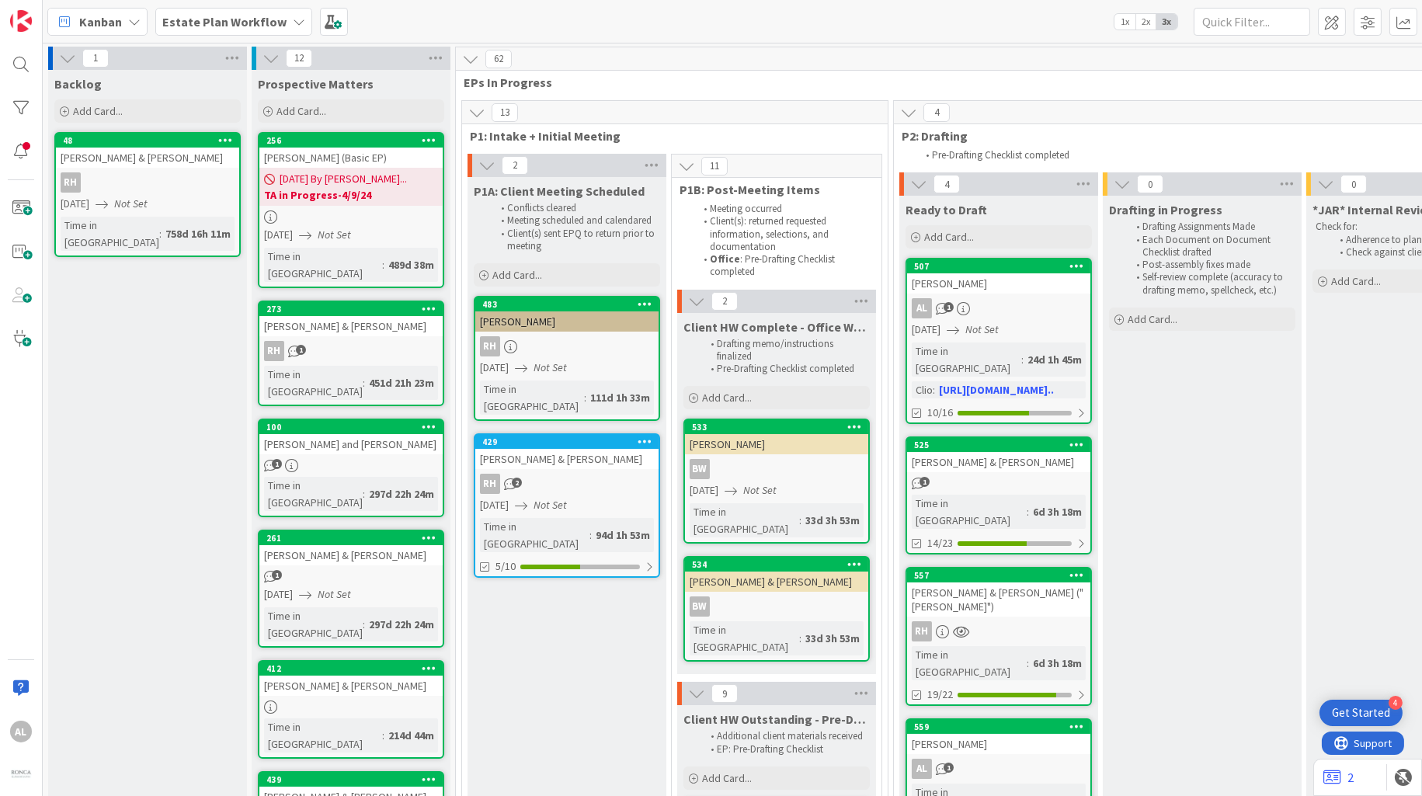
scroll to position [297, 2292]
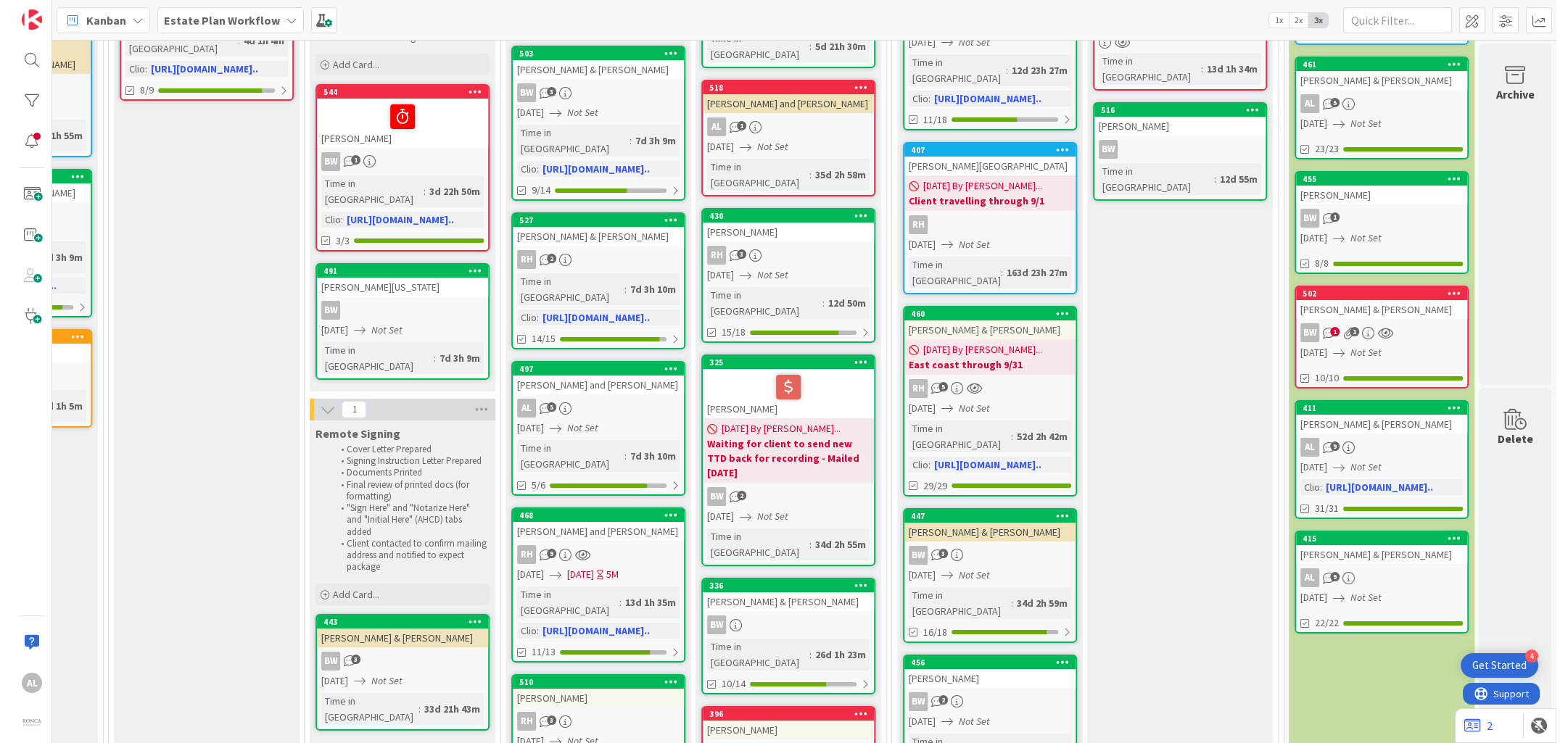
scroll to position [277, 1900]
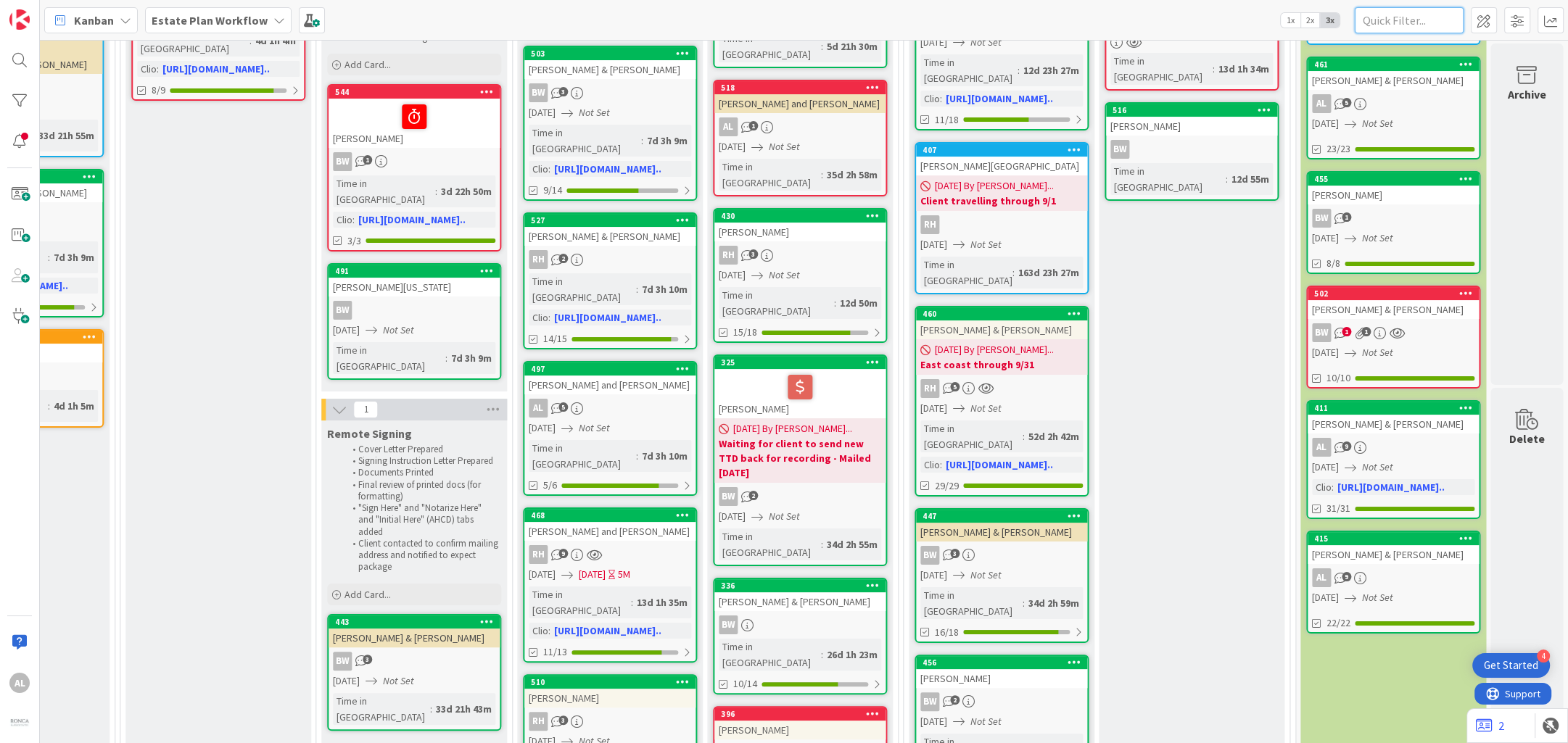
click at [1327, 21] on input "text" at bounding box center [1409, 21] width 109 height 26
type input "[PERSON_NAME]"
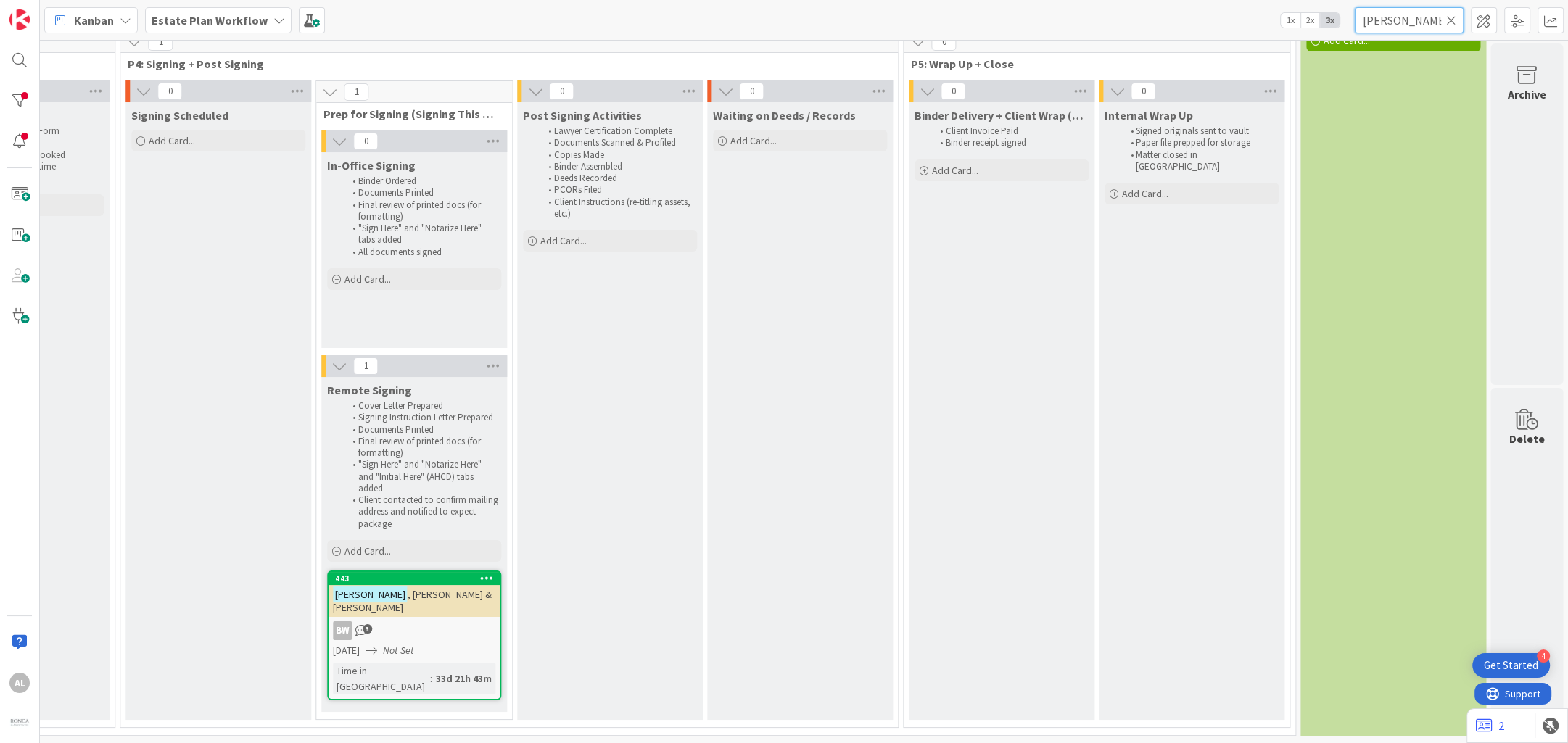
scroll to position [45, 1900]
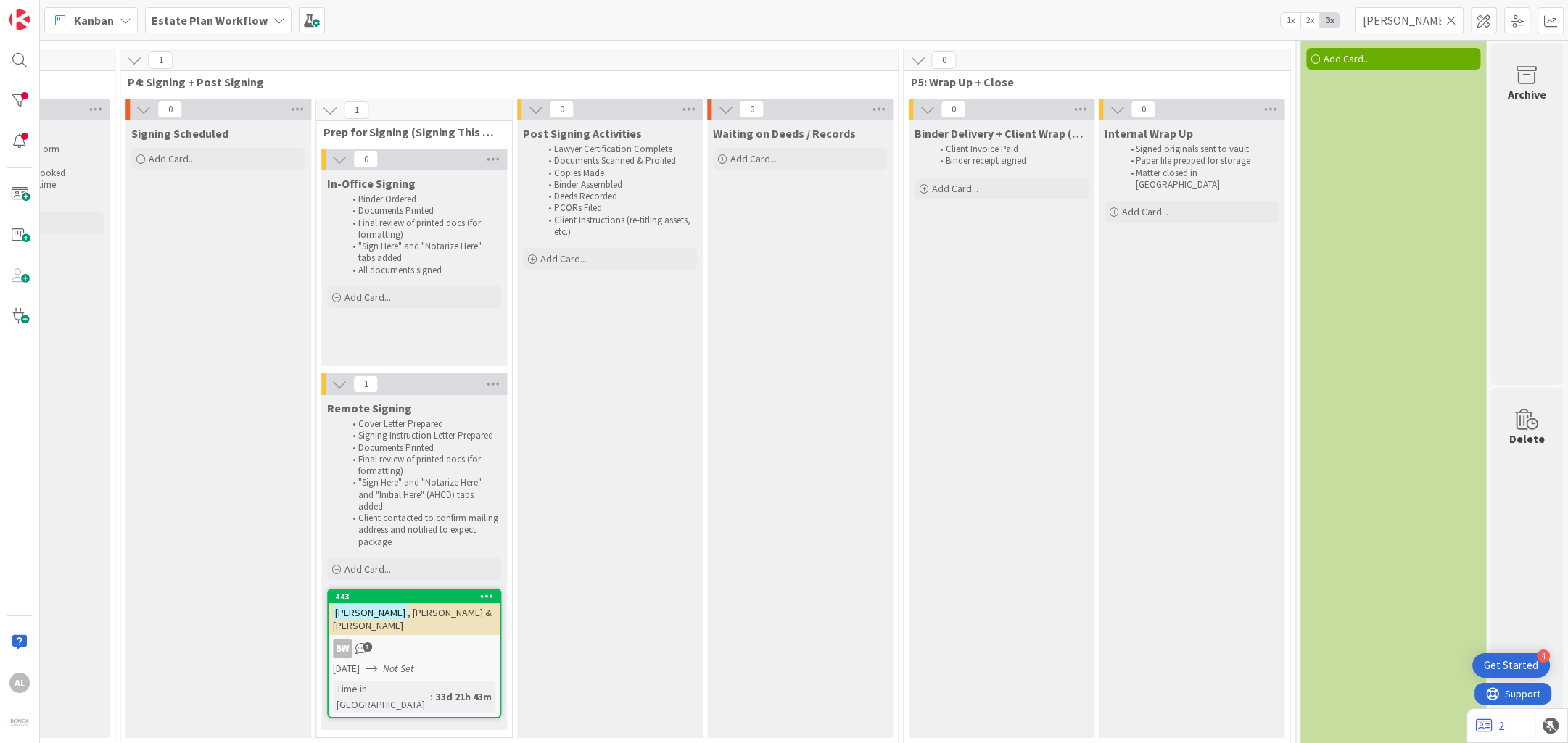
click at [451, 639] on div "BW 3" at bounding box center [414, 649] width 171 height 19
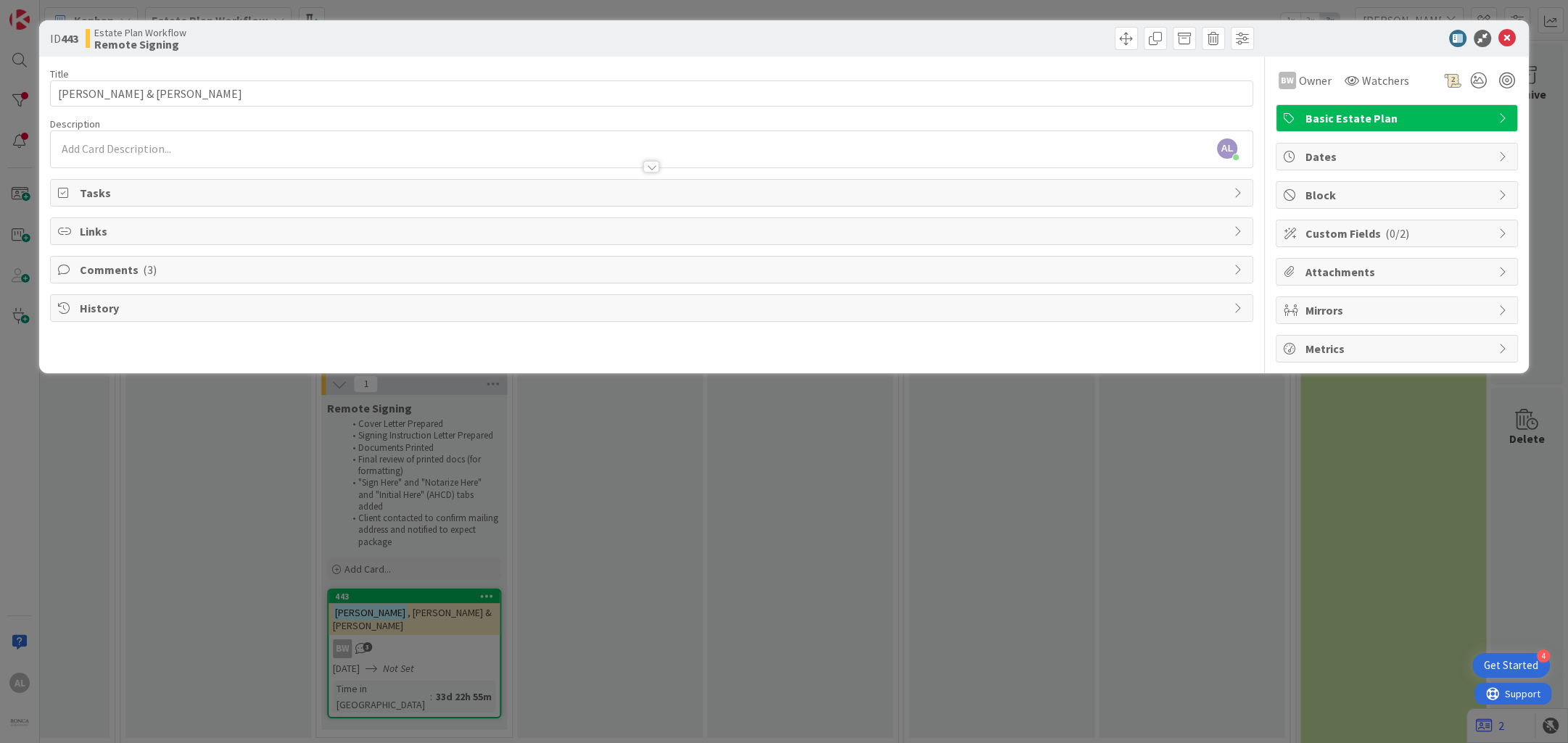
click at [116, 271] on span "Comments ( 3 )" at bounding box center [653, 270] width 1147 height 18
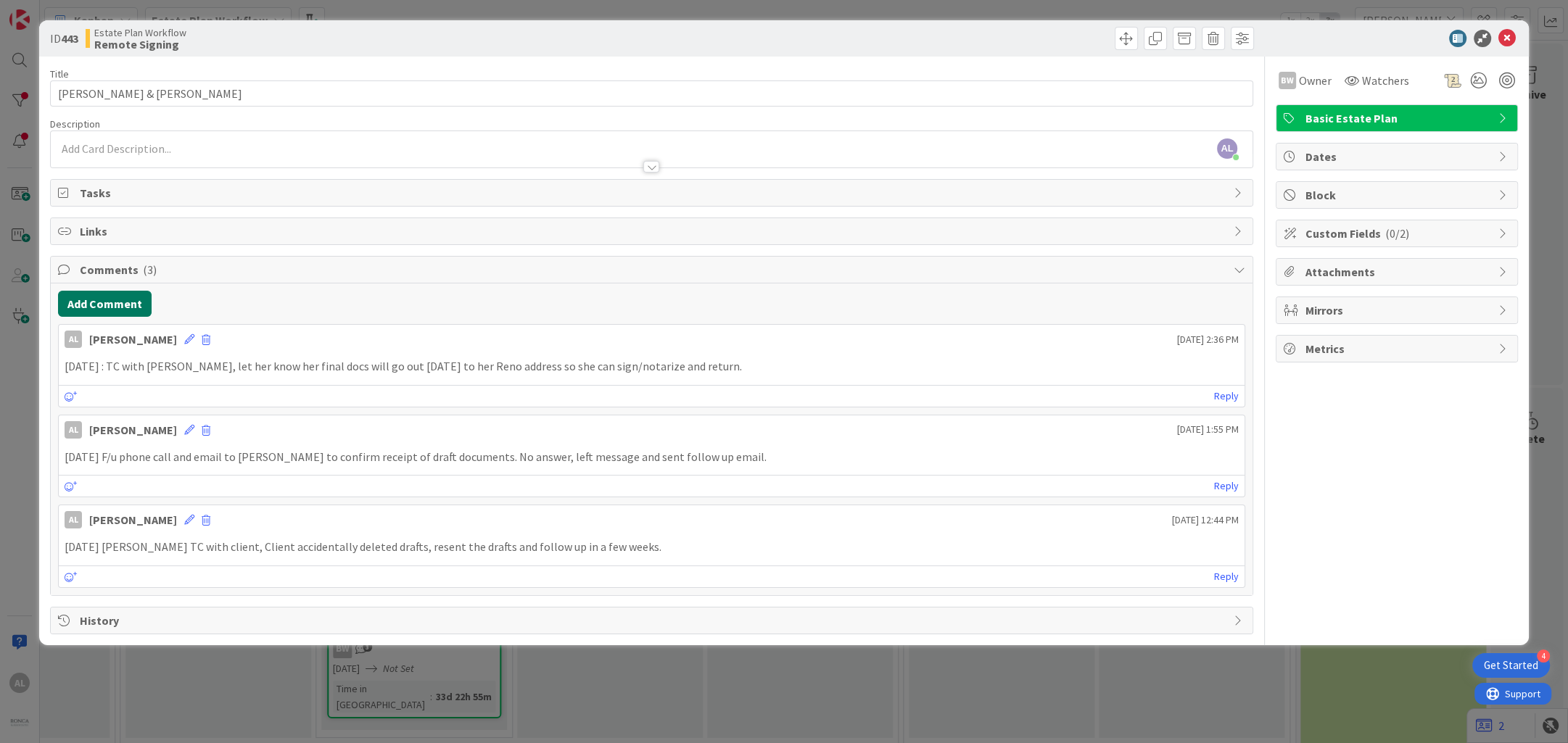
click at [125, 300] on button "Add Comment" at bounding box center [105, 303] width 93 height 26
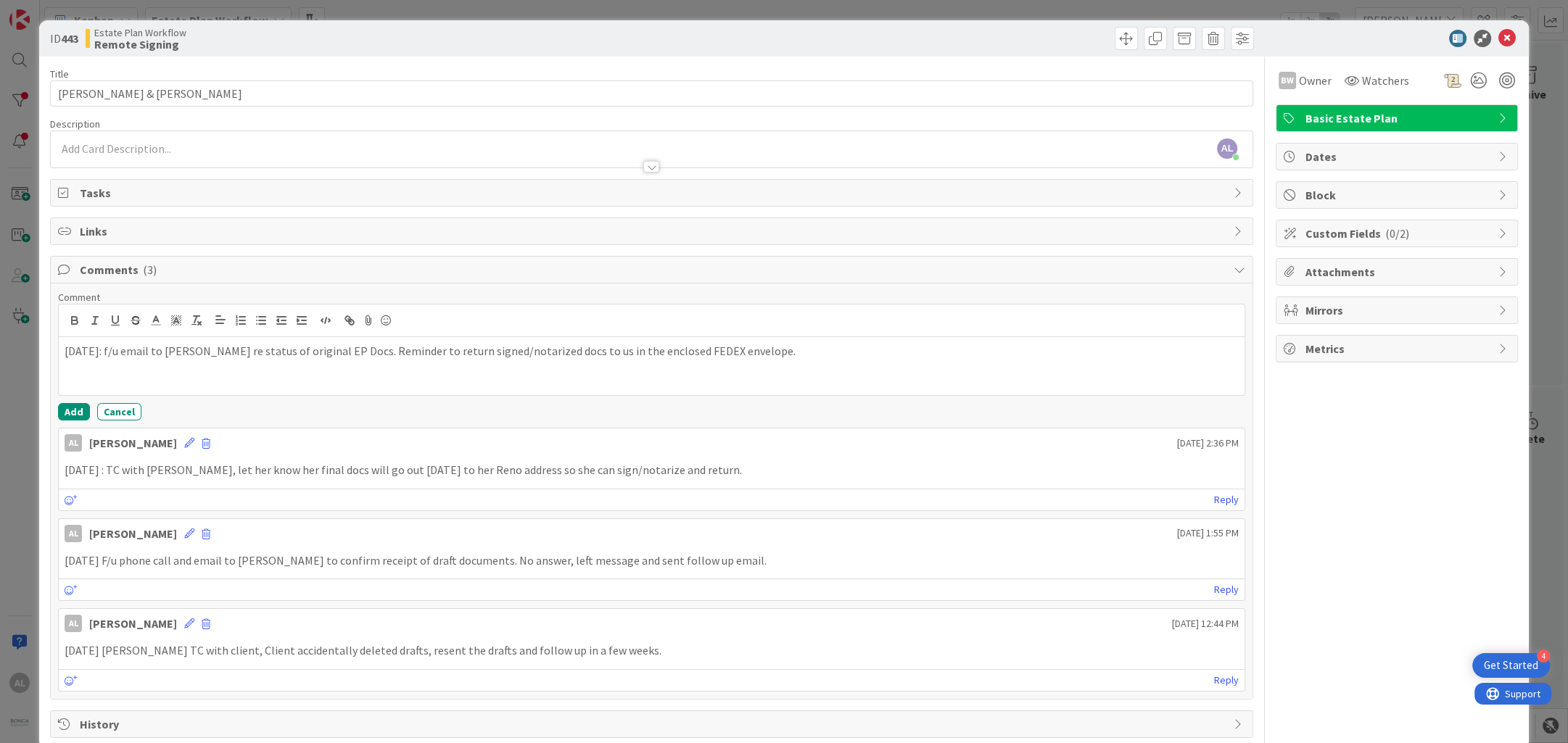
click at [350, 347] on p "[DATE]: f/u email to [PERSON_NAME] re status of original EP Docs. Reminder to r…" at bounding box center [651, 351] width 1174 height 17
click at [600, 349] on p "[DATE]: f/u email to [PERSON_NAME] re status of original EP Docs mailed out las…" at bounding box center [651, 351] width 1174 height 17
click at [900, 349] on p "[DATE]: f/u email to [PERSON_NAME] re status of original EP Docs mailed out las…" at bounding box center [651, 351] width 1174 height 17
click at [70, 410] on button "Add" at bounding box center [74, 412] width 32 height 18
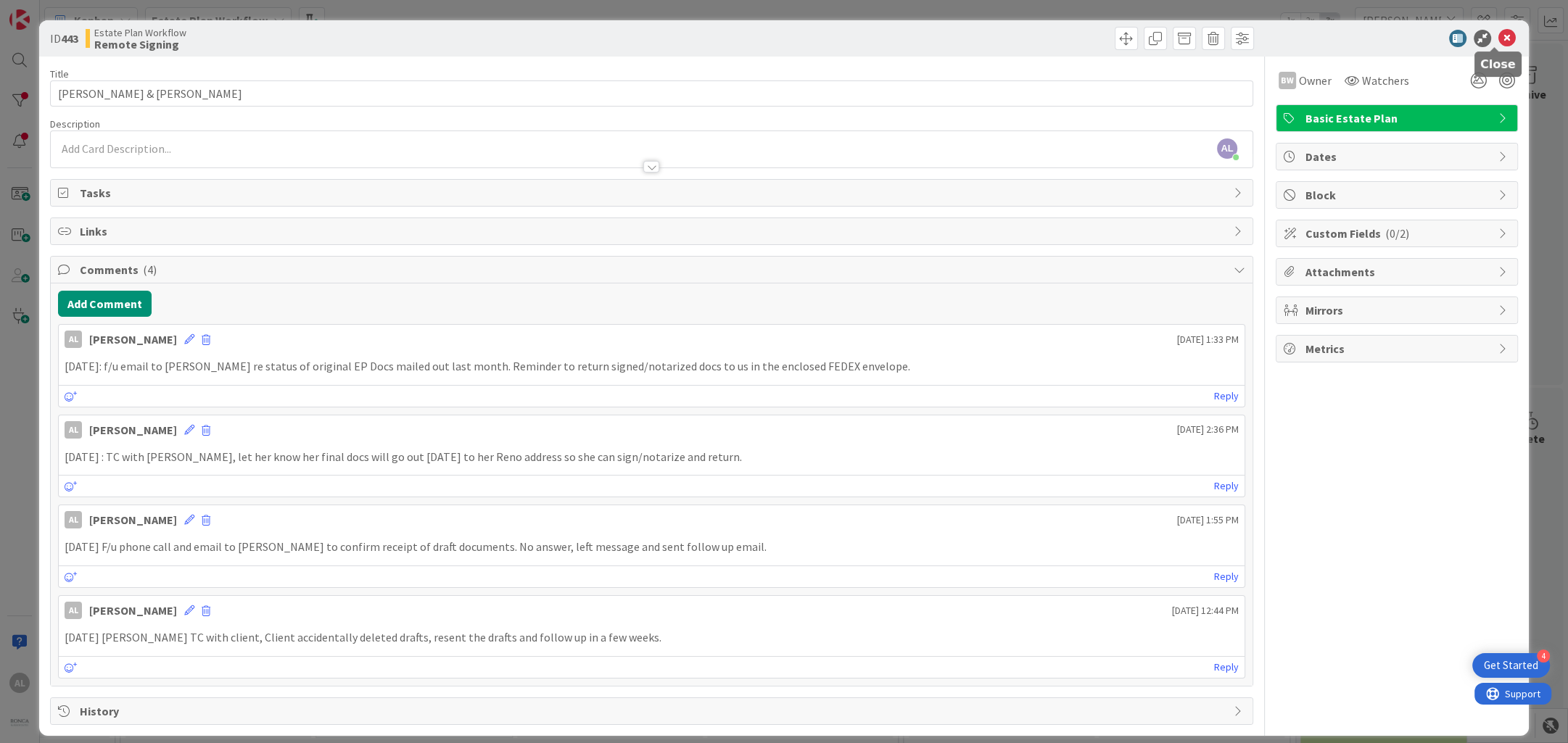
click at [1327, 37] on icon at bounding box center [1507, 38] width 18 height 18
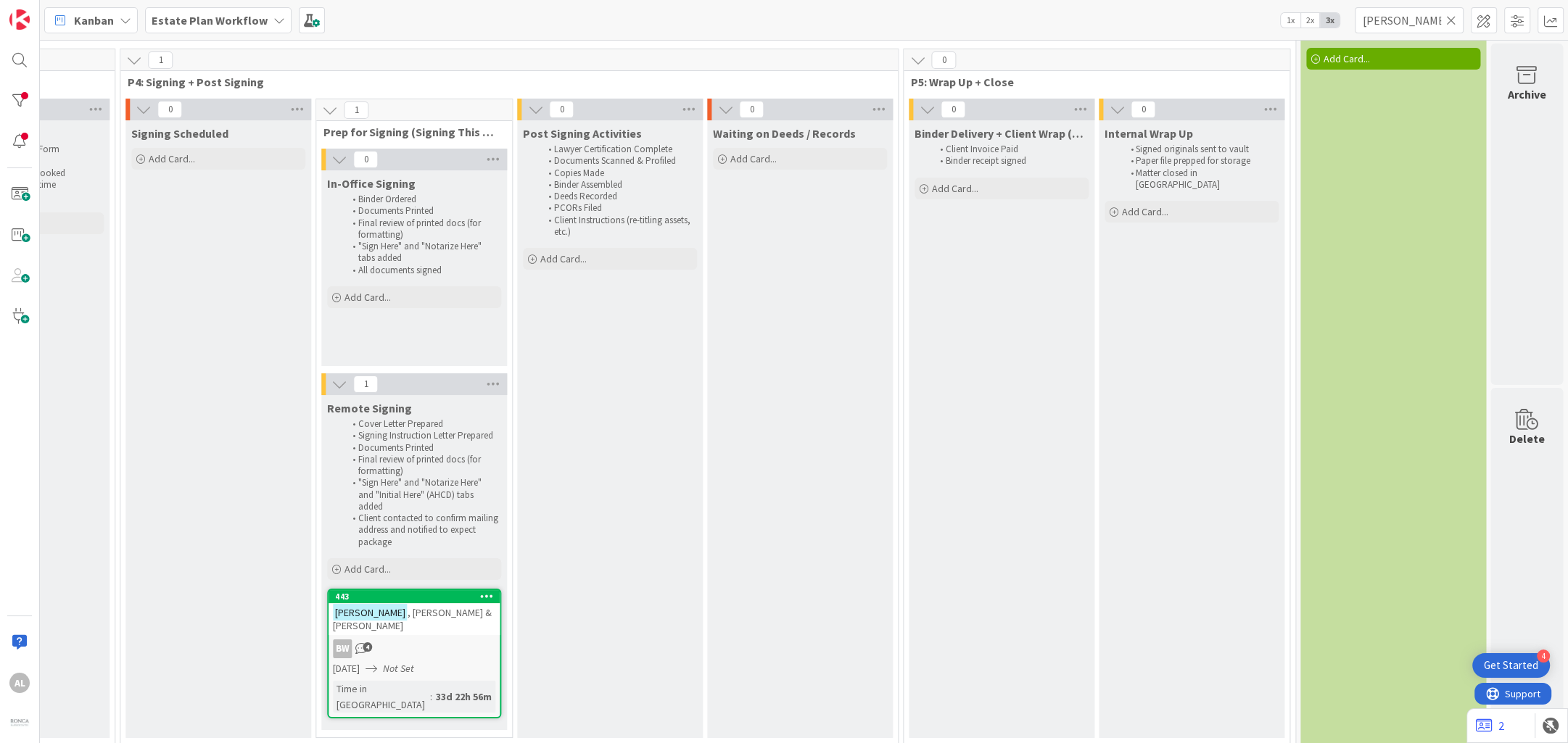
click at [1327, 19] on icon at bounding box center [1451, 21] width 10 height 13
click at [1327, 24] on input "text" at bounding box center [1409, 21] width 109 height 26
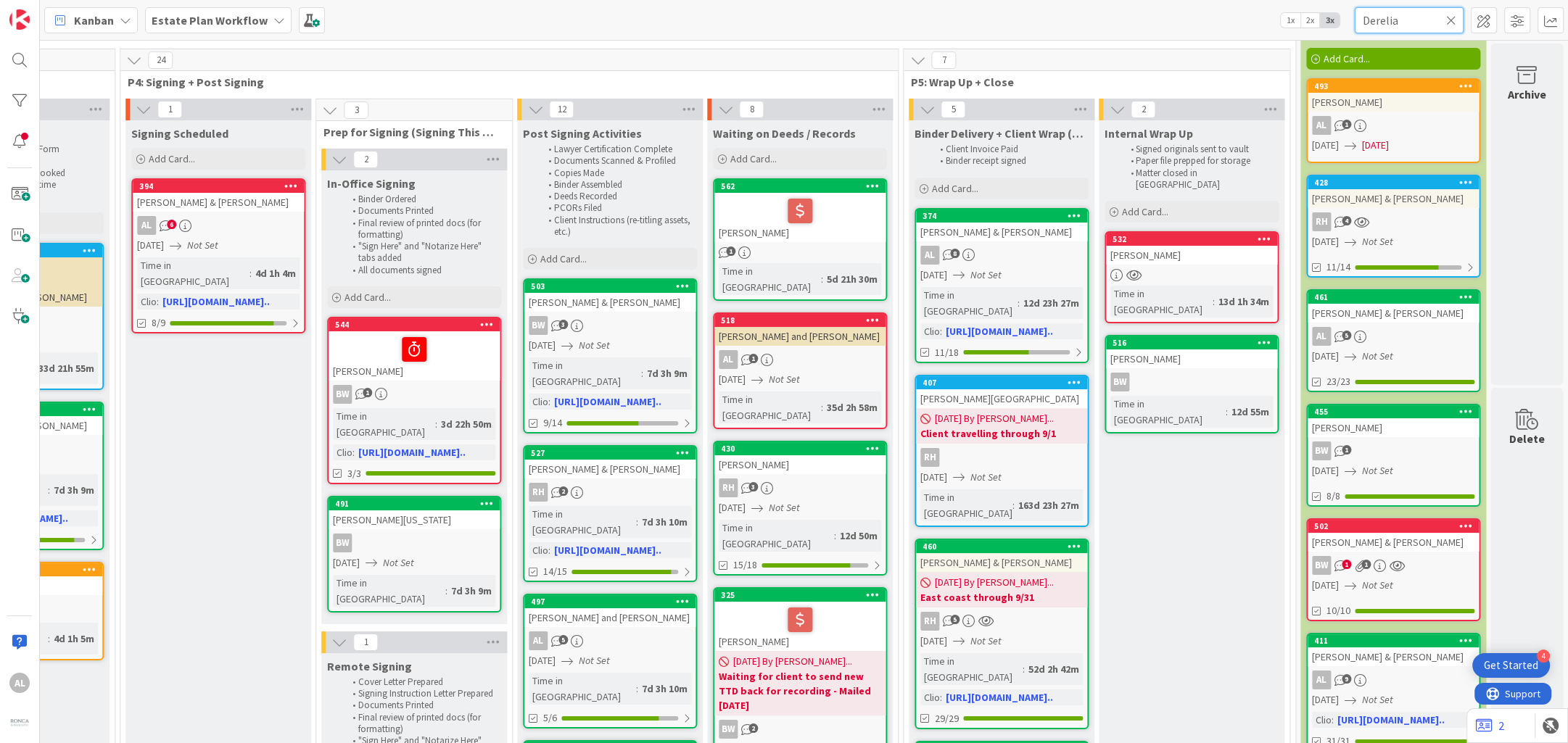
scroll to position [11, 1900]
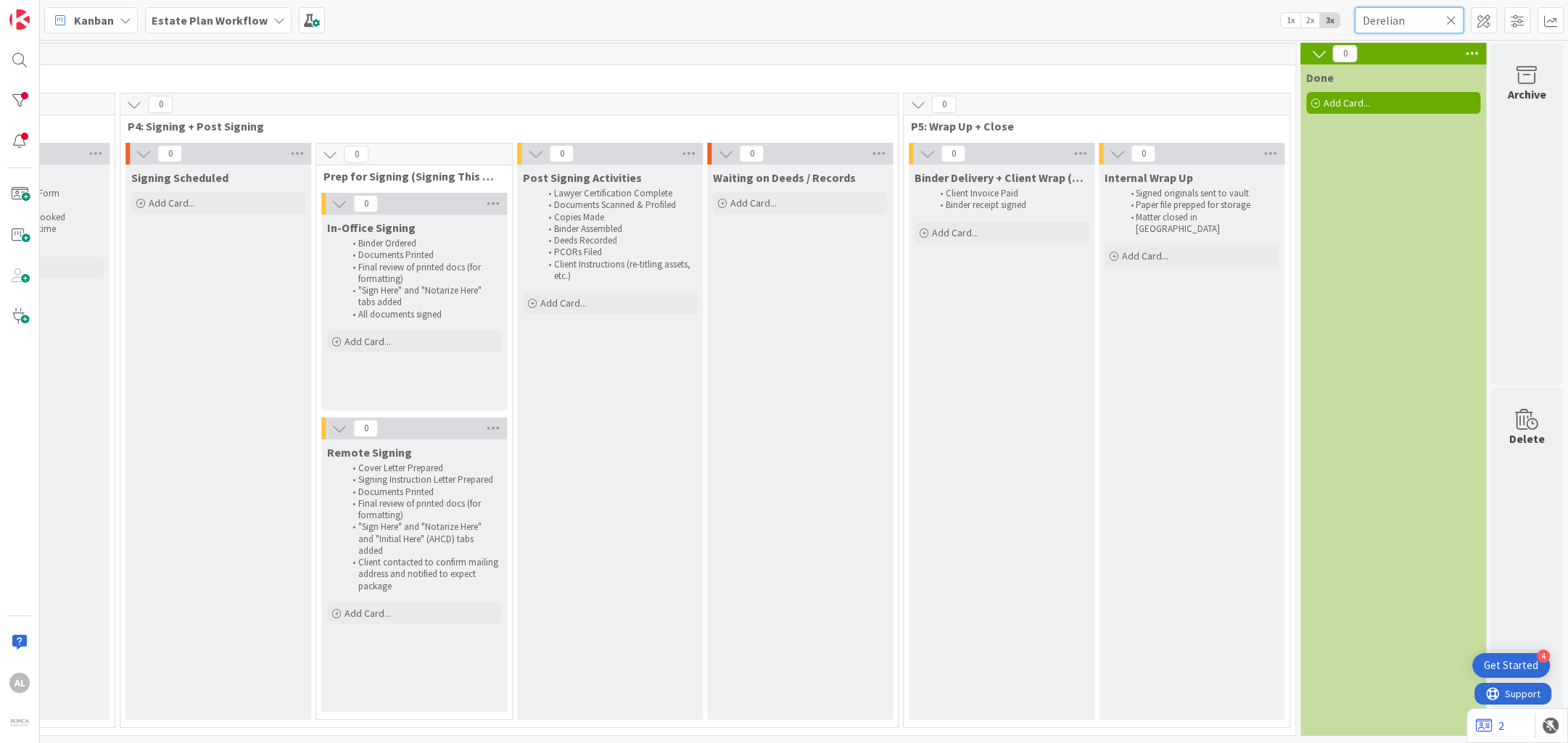
type input "Derelian"
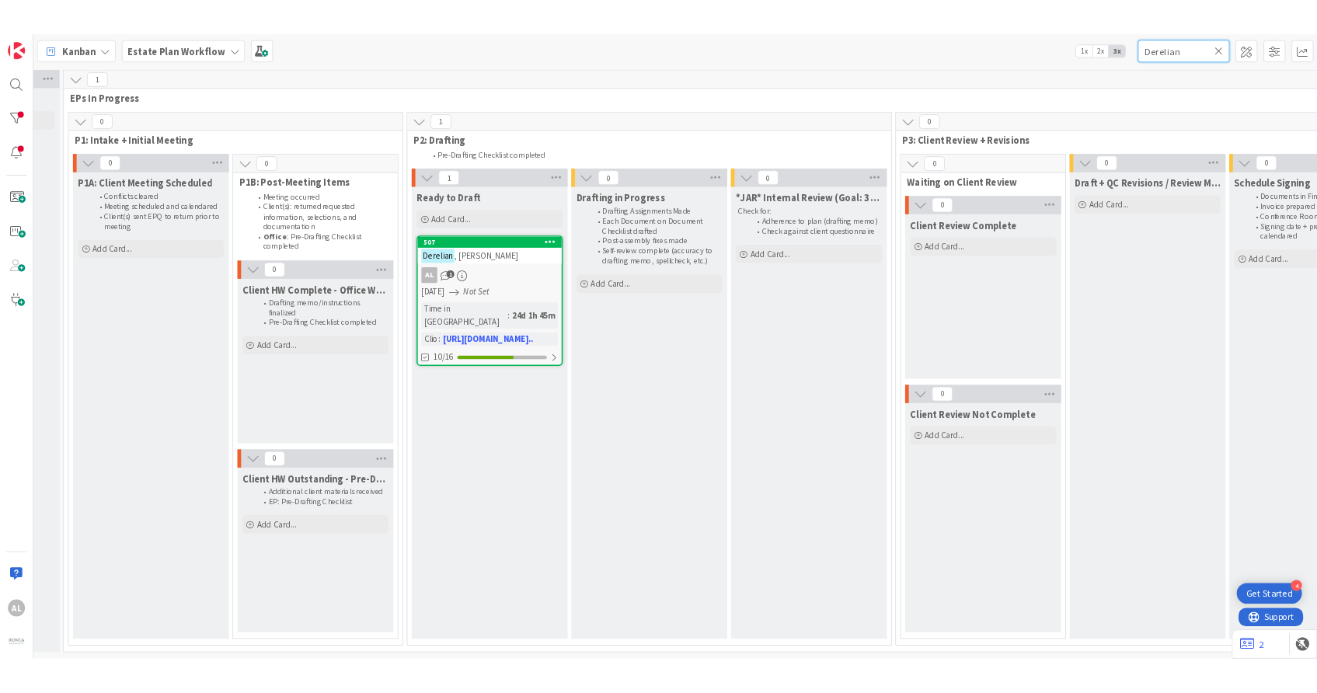
scroll to position [12, 373]
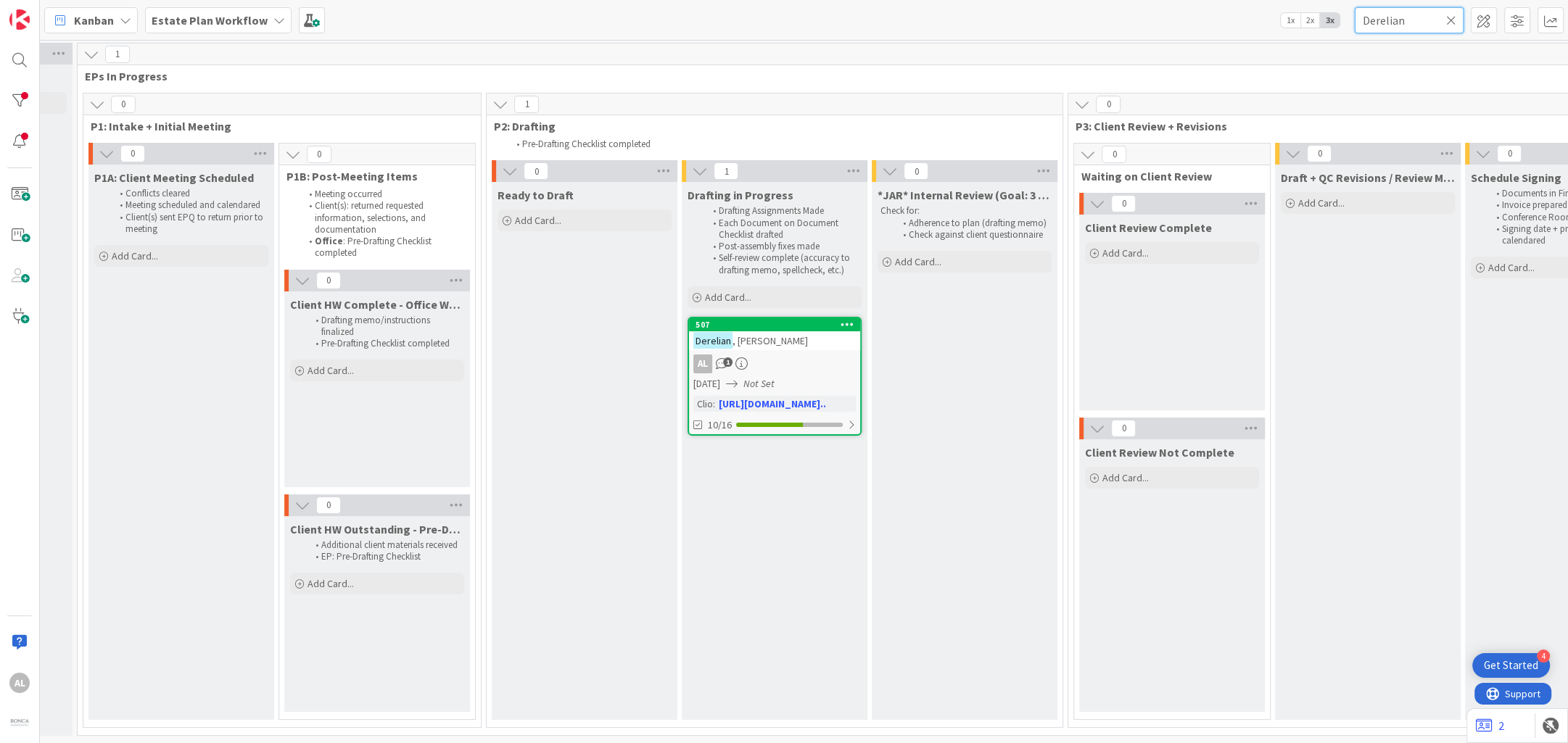
click at [1327, 11] on input "Derelian" at bounding box center [1409, 21] width 109 height 26
click at [1327, 21] on icon at bounding box center [1451, 21] width 10 height 13
